Goal: Browse casually

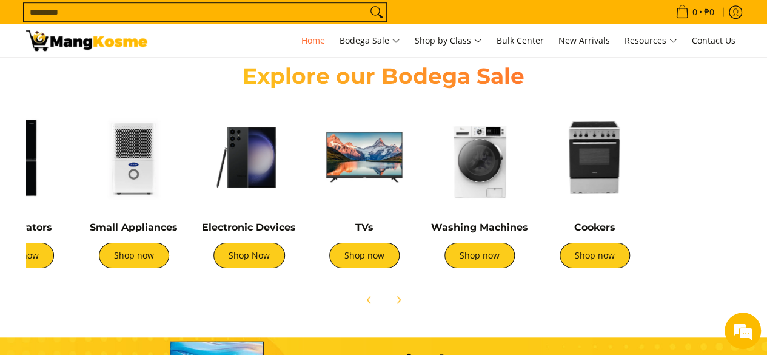
scroll to position [0, 175]
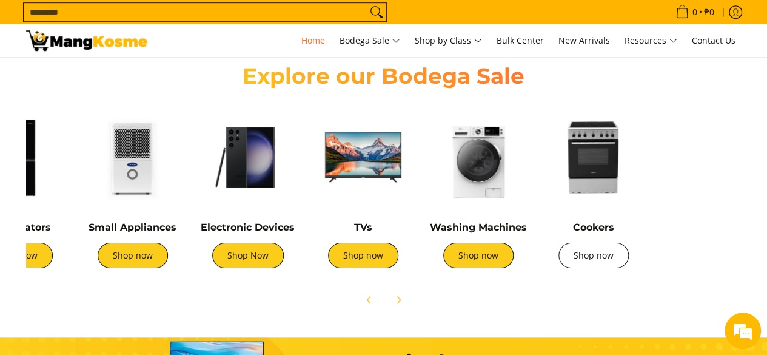
click at [594, 256] on link "Shop now" at bounding box center [593, 255] width 70 height 25
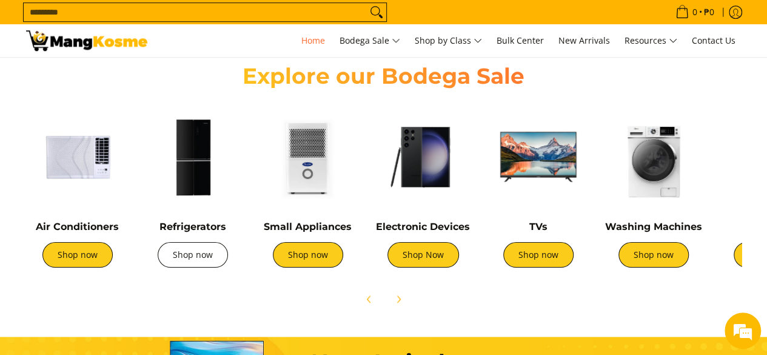
click at [198, 258] on link "Shop now" at bounding box center [193, 254] width 70 height 25
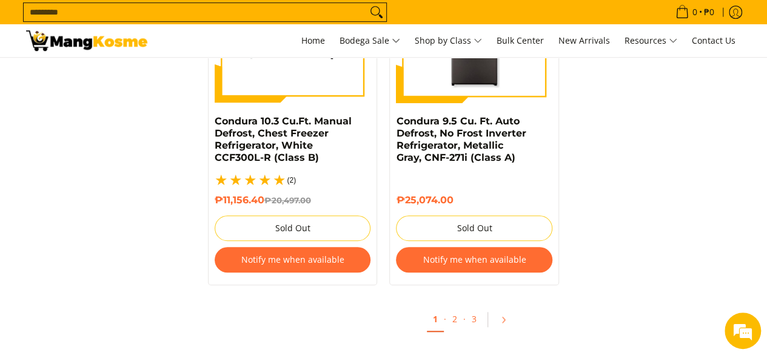
scroll to position [2668, 0]
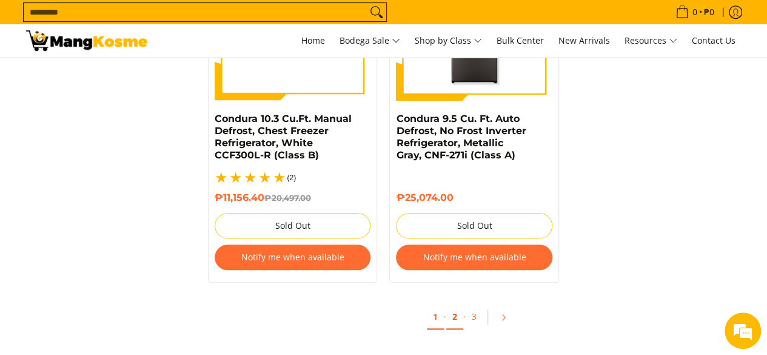
click at [456, 304] on link "2" at bounding box center [454, 316] width 17 height 25
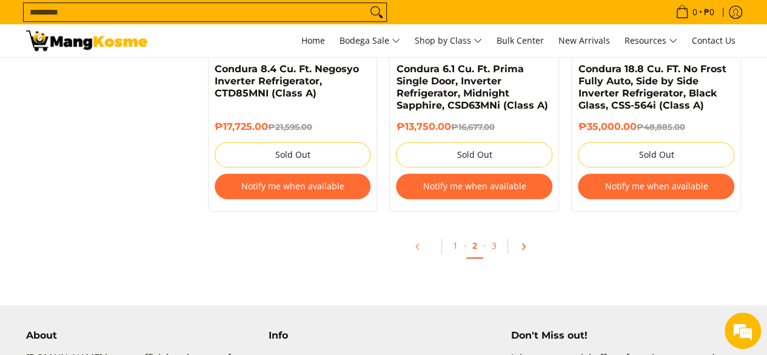
click at [522, 244] on icon "Pagination" at bounding box center [523, 246] width 8 height 8
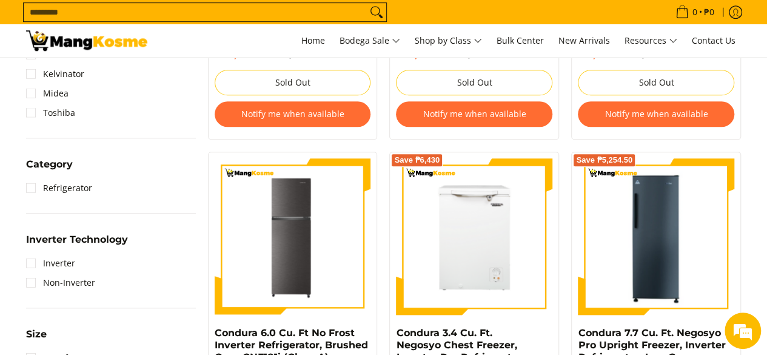
scroll to position [462, 0]
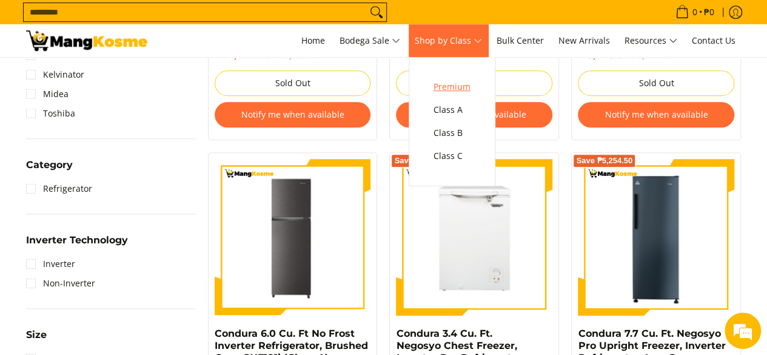
click at [452, 83] on span "Premium" at bounding box center [452, 86] width 37 height 15
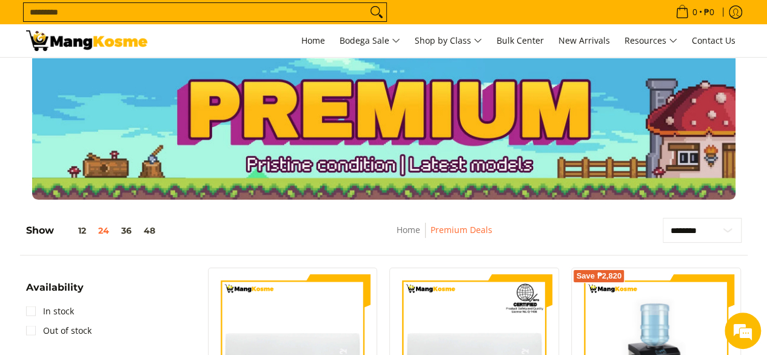
scroll to position [7, 0]
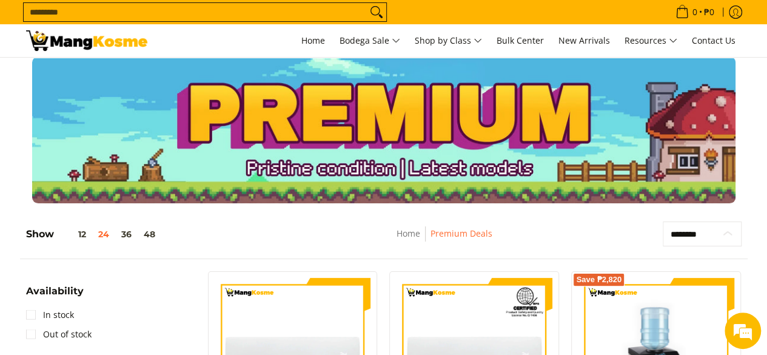
click at [726, 232] on select "**********" at bounding box center [702, 233] width 78 height 25
click at [529, 227] on nav "Home Premium Deals" at bounding box center [445, 239] width 258 height 27
click at [405, 235] on link "Home" at bounding box center [409, 233] width 24 height 12
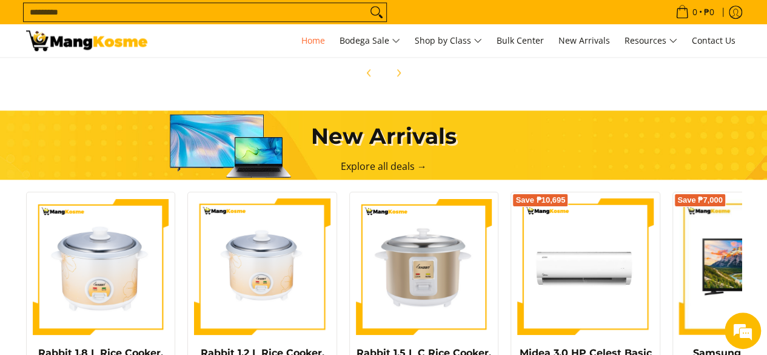
scroll to position [651, 0]
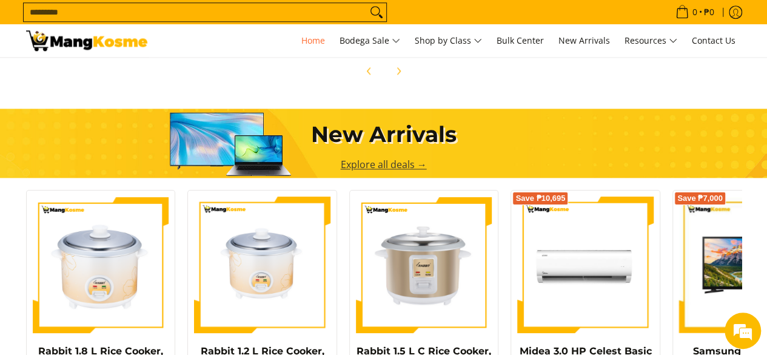
click at [361, 164] on link "Explore all deals →" at bounding box center [384, 164] width 86 height 13
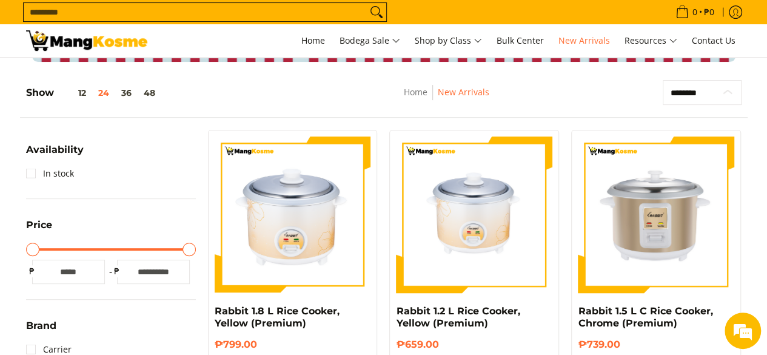
click at [728, 93] on select "**********" at bounding box center [702, 92] width 78 height 25
